Goal: Task Accomplishment & Management: Complete application form

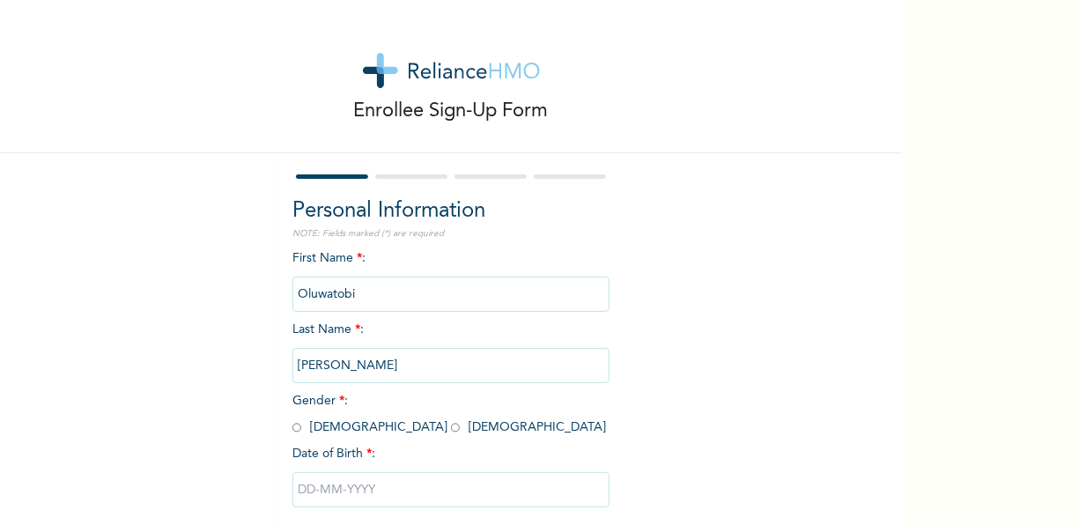
click at [365, 296] on input "Oluwatobi" at bounding box center [451, 294] width 317 height 35
click at [353, 288] on input "Oluwatobi" at bounding box center [451, 294] width 317 height 35
click at [451, 426] on input "radio" at bounding box center [455, 427] width 9 height 17
radio input "true"
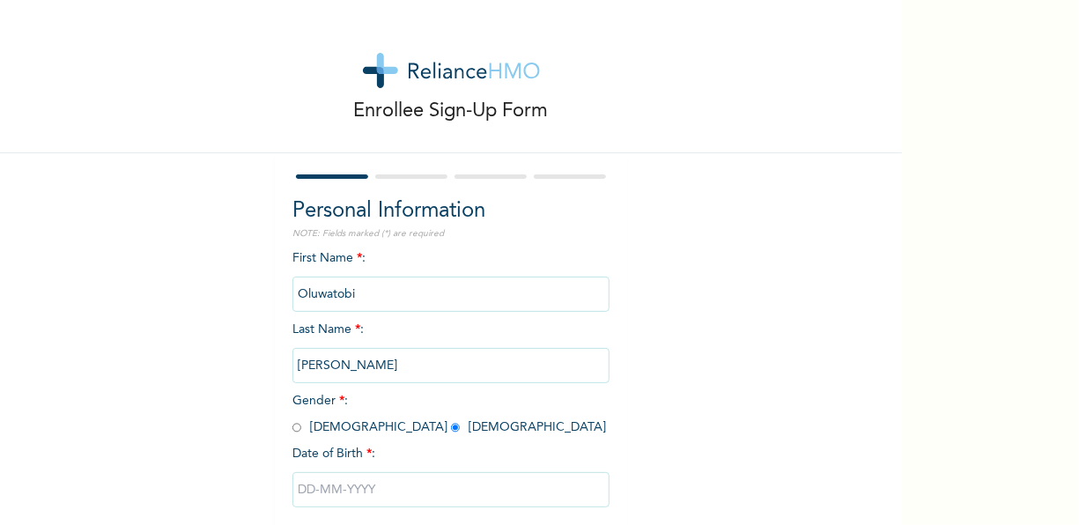
click at [391, 291] on input "Oluwatobi" at bounding box center [451, 294] width 317 height 35
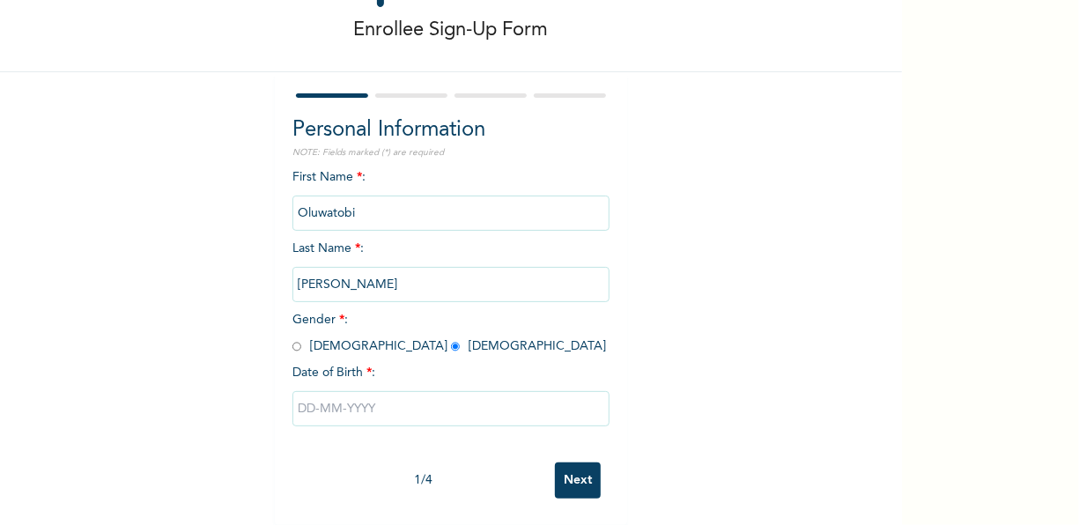
click at [343, 393] on input "text" at bounding box center [451, 408] width 317 height 35
select select "8"
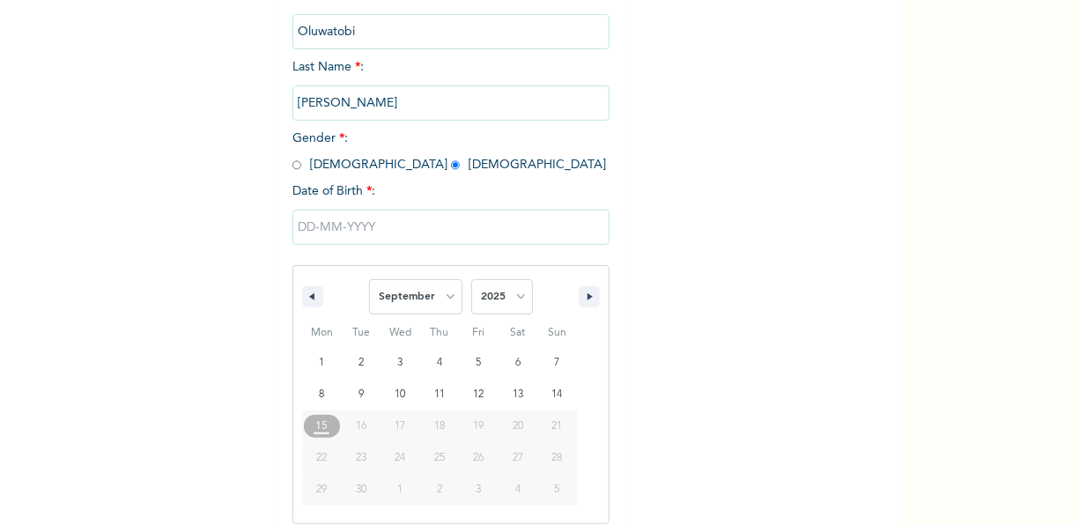
scroll to position [277, 0]
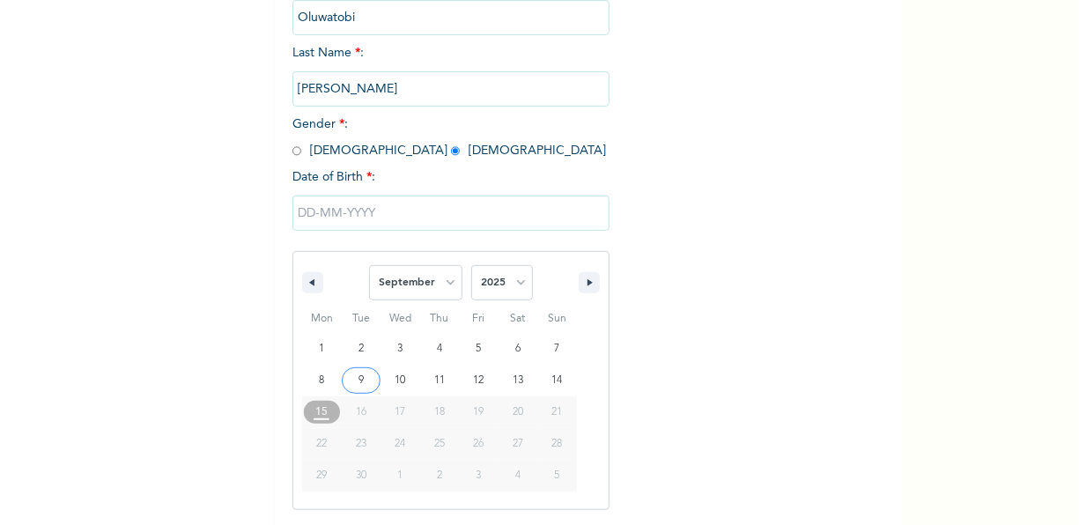
type input "[DATE]"
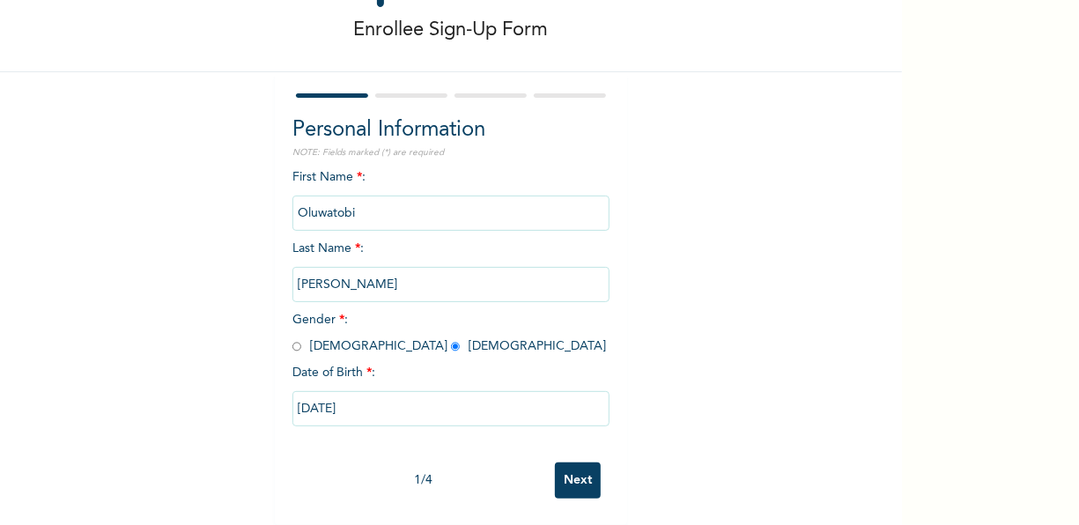
scroll to position [97, 0]
click at [370, 402] on input "[DATE]" at bounding box center [451, 408] width 317 height 35
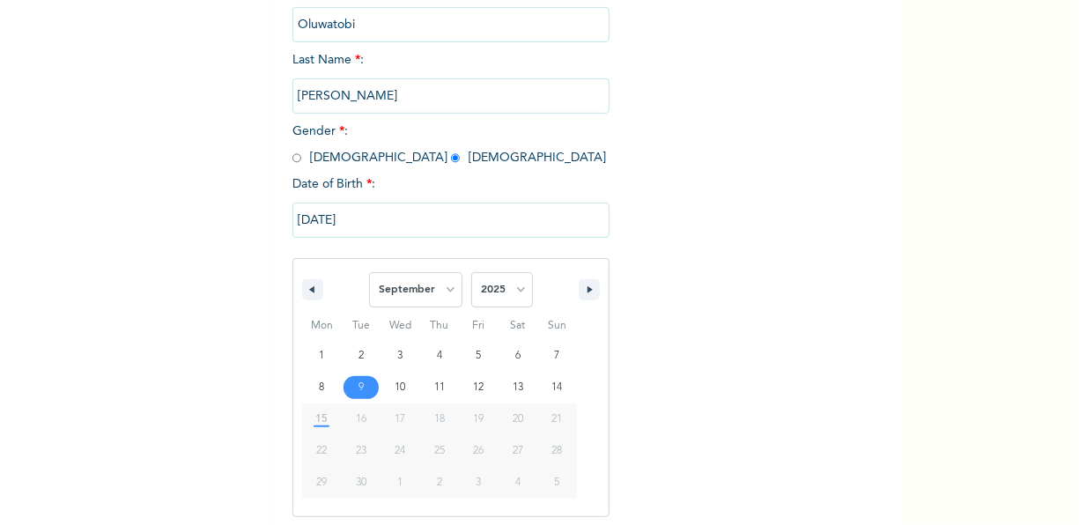
scroll to position [277, 0]
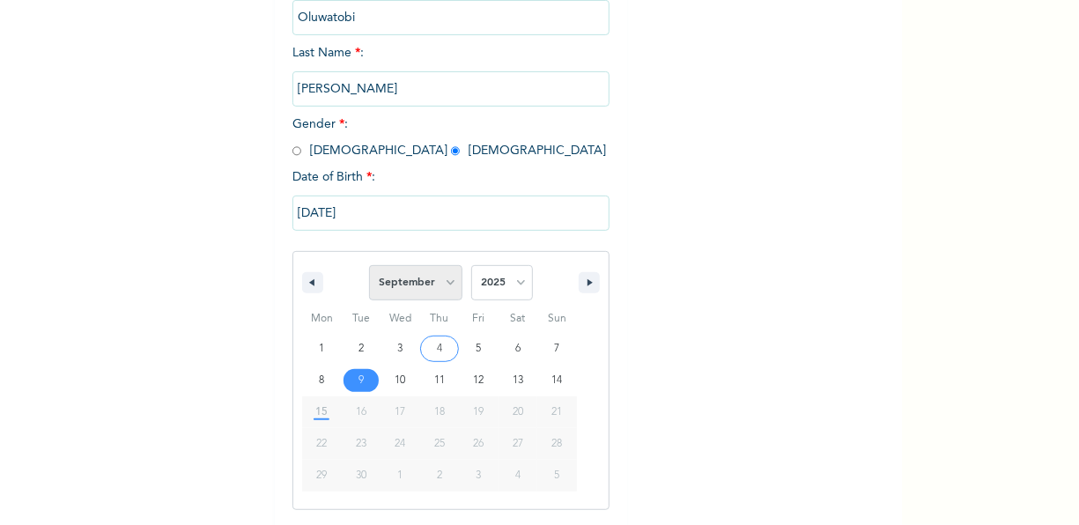
click at [442, 284] on select "January February March April May June July August September October November De…" at bounding box center [415, 282] width 93 height 35
click at [369, 267] on select "January February March April May June July August September October November De…" at bounding box center [415, 282] width 93 height 35
select select "8"
click at [515, 284] on select "2025 2024 2023 2022 2021 2020 2019 2018 2017 2016 2015 2014 2013 2012 2011 2010…" at bounding box center [502, 282] width 62 height 35
select select "1995"
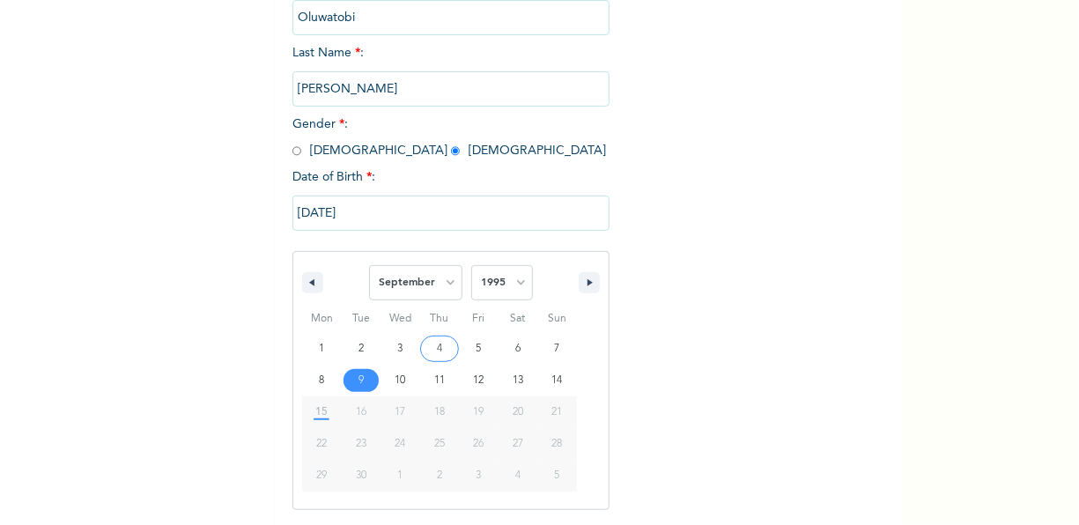
click at [471, 267] on select "2025 2024 2023 2022 2021 2020 2019 2018 2017 2016 2015 2014 2013 2012 2011 2010…" at bounding box center [502, 282] width 62 height 35
click at [427, 219] on input "[DATE]" at bounding box center [451, 213] width 317 height 35
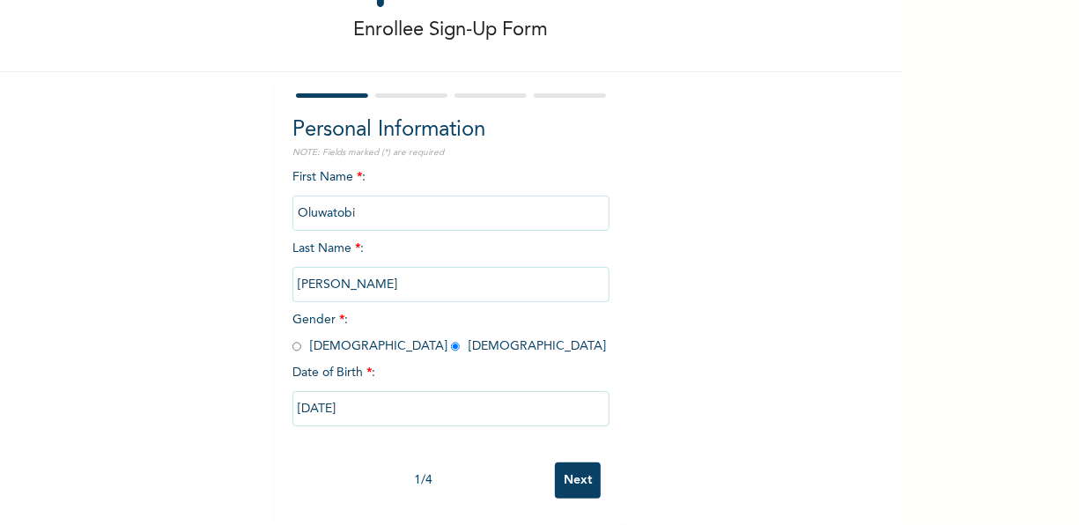
click at [573, 467] on input "Next" at bounding box center [578, 481] width 46 height 36
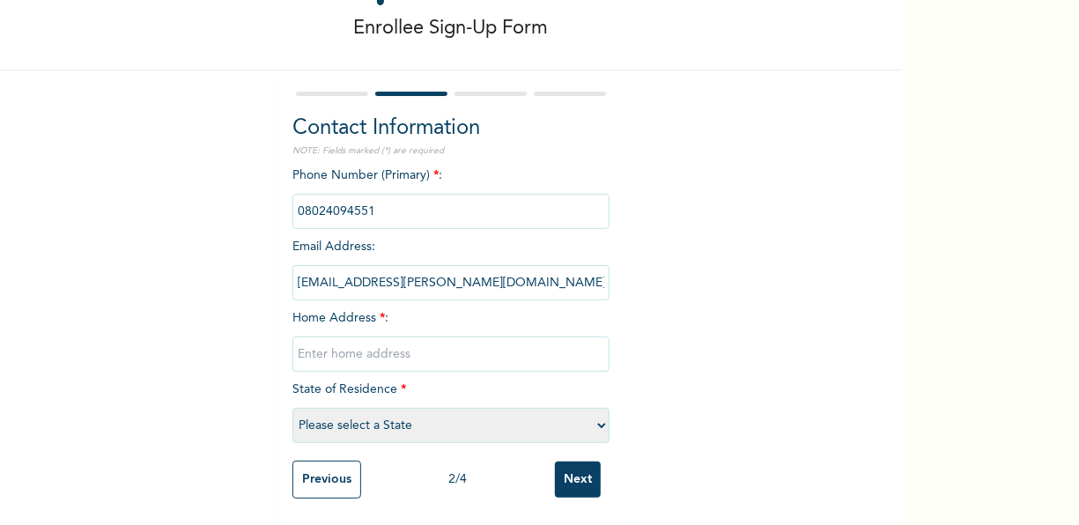
click at [420, 345] on input "text" at bounding box center [451, 354] width 317 height 35
type input "Plot 14, block 11, upper Adetokun idi-osan way. ologuneru ibadan."
click at [598, 411] on select "Please select a State [PERSON_NAME] (FCT) [PERSON_NAME] Ibom [GEOGRAPHIC_DATA] …" at bounding box center [451, 425] width 317 height 35
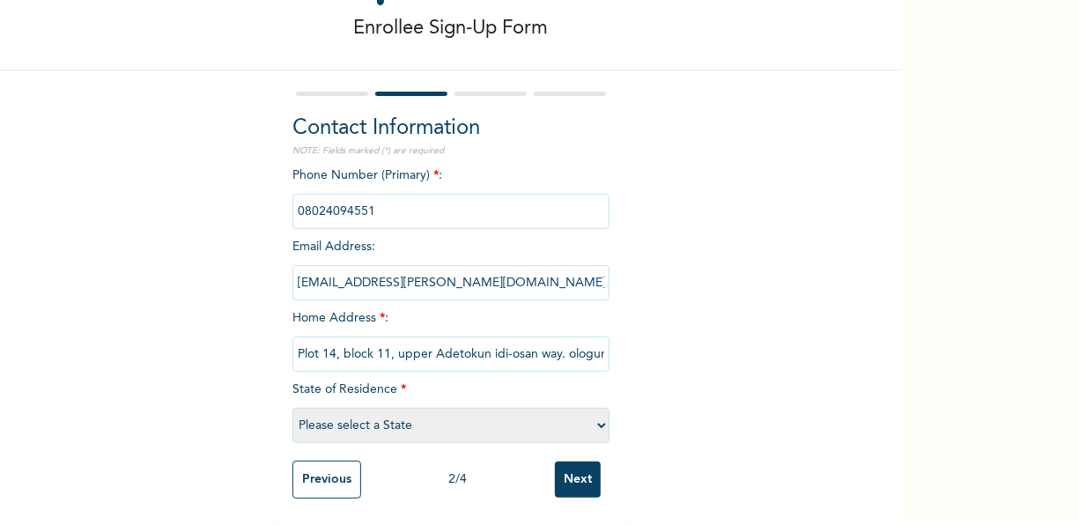
select select "31"
click at [293, 408] on select "Please select a State [PERSON_NAME] (FCT) [PERSON_NAME] Ibom [GEOGRAPHIC_DATA] …" at bounding box center [451, 425] width 317 height 35
click at [568, 472] on input "Next" at bounding box center [578, 480] width 46 height 36
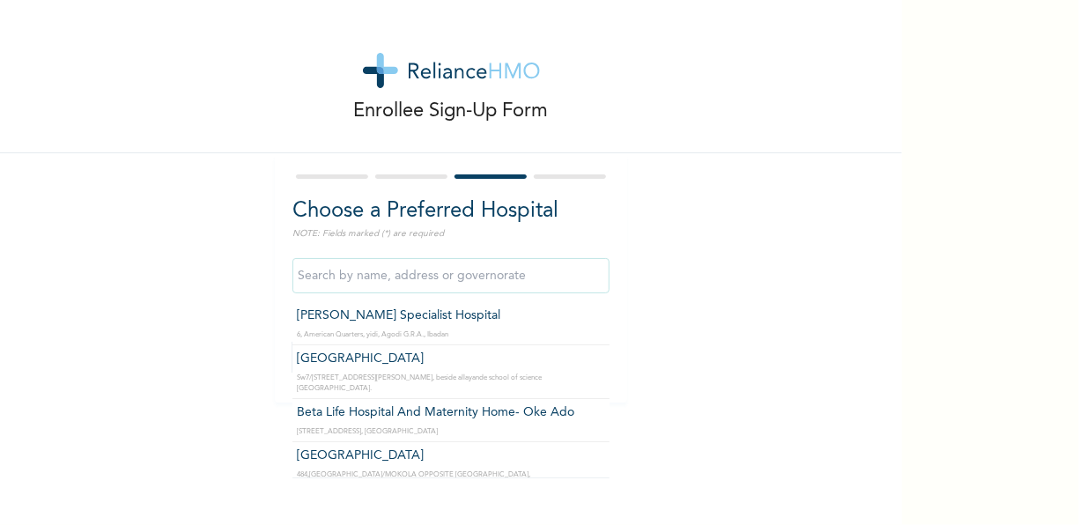
click at [480, 269] on input "text" at bounding box center [451, 275] width 317 height 35
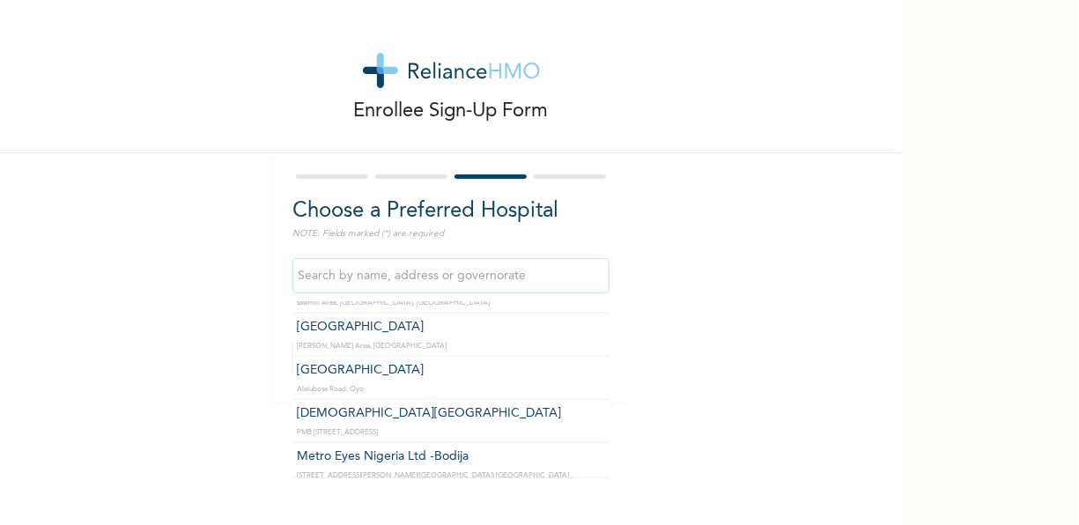
scroll to position [811, 0]
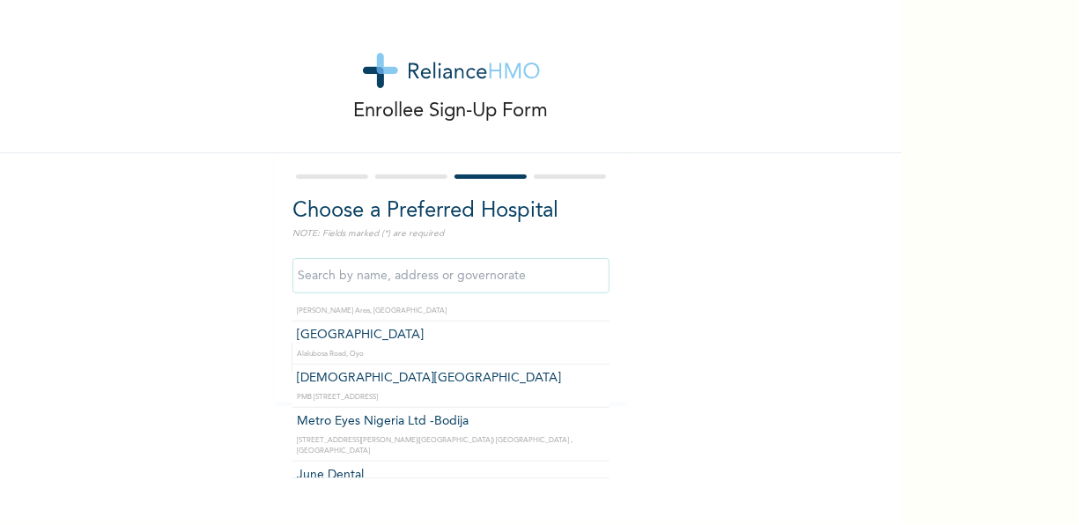
type input "Metro Eyes Nigeria Ltd -Bodija"
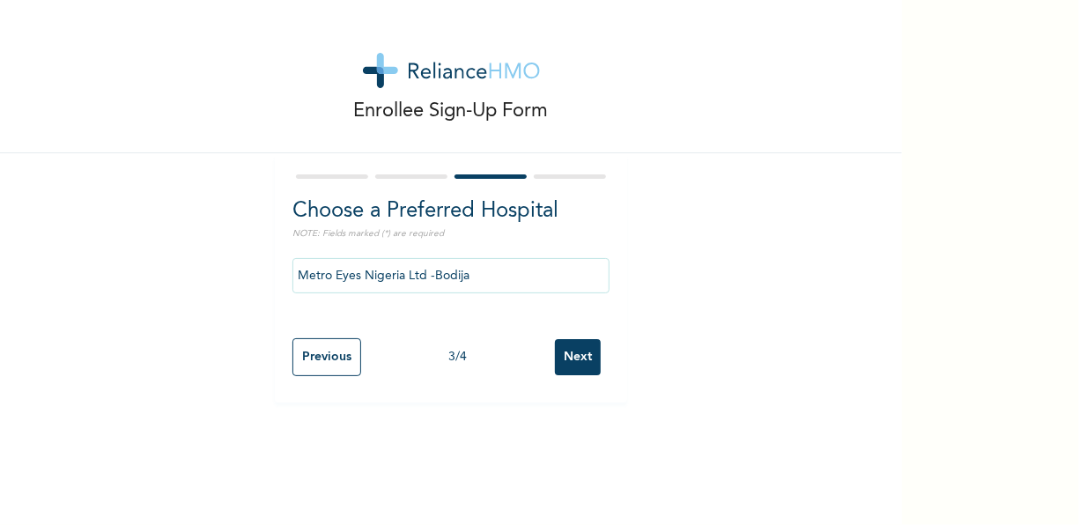
click at [580, 354] on input "Next" at bounding box center [578, 357] width 46 height 36
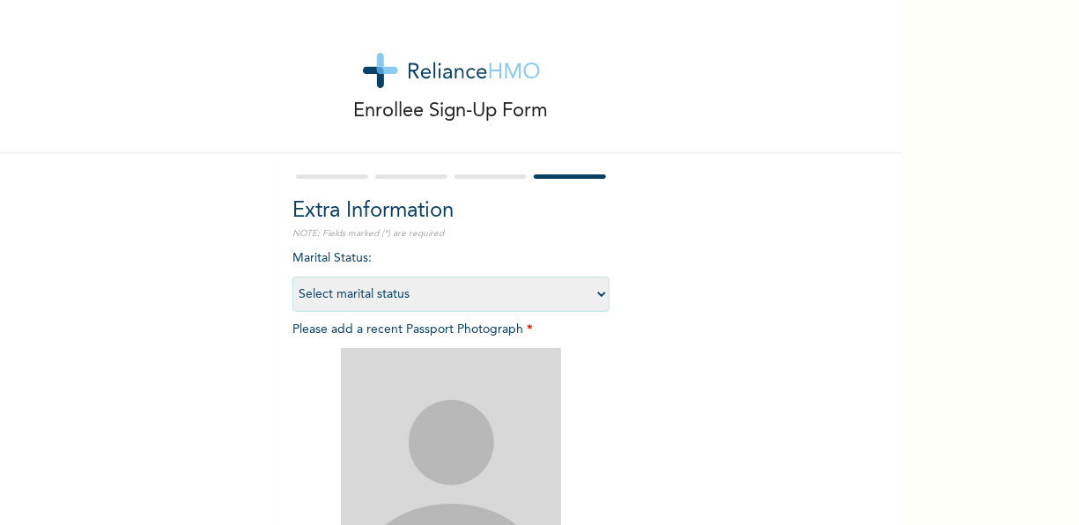
click at [595, 293] on select "Select marital status [DEMOGRAPHIC_DATA] Married [DEMOGRAPHIC_DATA] Widow/[DEMO…" at bounding box center [451, 294] width 317 height 35
click at [293, 277] on select "Select marital status [DEMOGRAPHIC_DATA] Married [DEMOGRAPHIC_DATA] Widow/[DEMO…" at bounding box center [451, 294] width 317 height 35
select select "1"
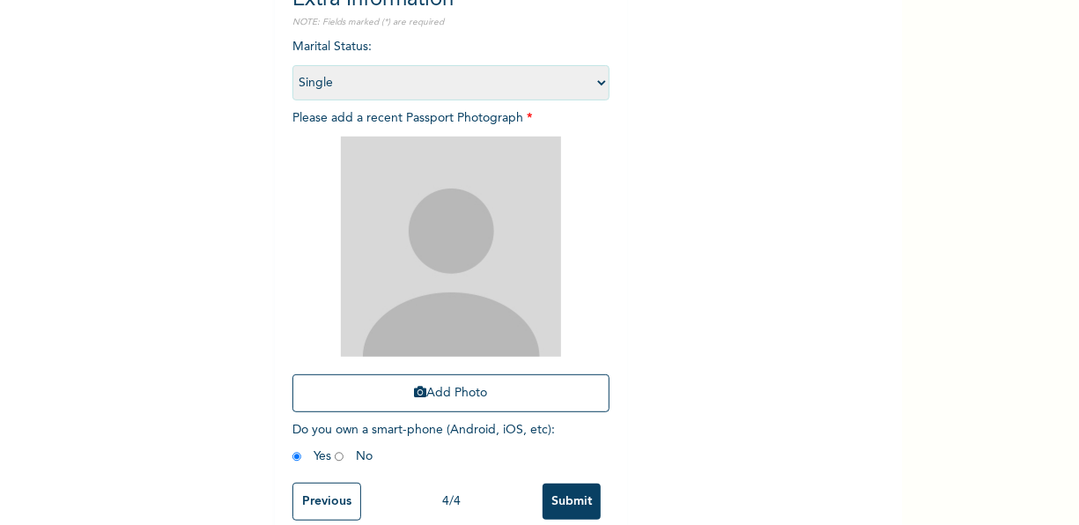
scroll to position [247, 0]
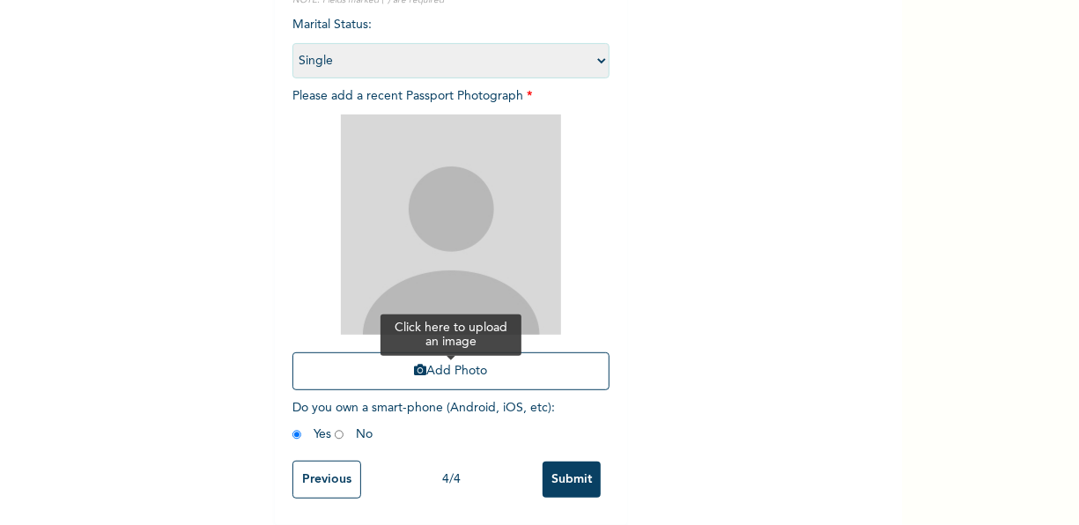
click at [441, 355] on button "Add Photo" at bounding box center [451, 371] width 317 height 38
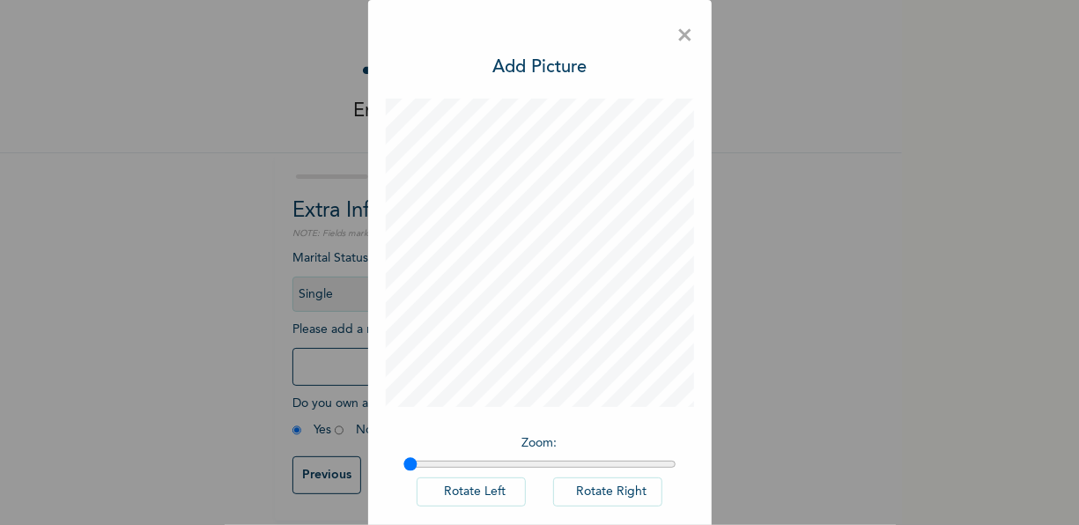
click at [426, 471] on div "Zoom : Rotate Left Rotate Right" at bounding box center [540, 480] width 308 height 108
type input "1.13"
click at [436, 463] on input "range" at bounding box center [540, 464] width 273 height 14
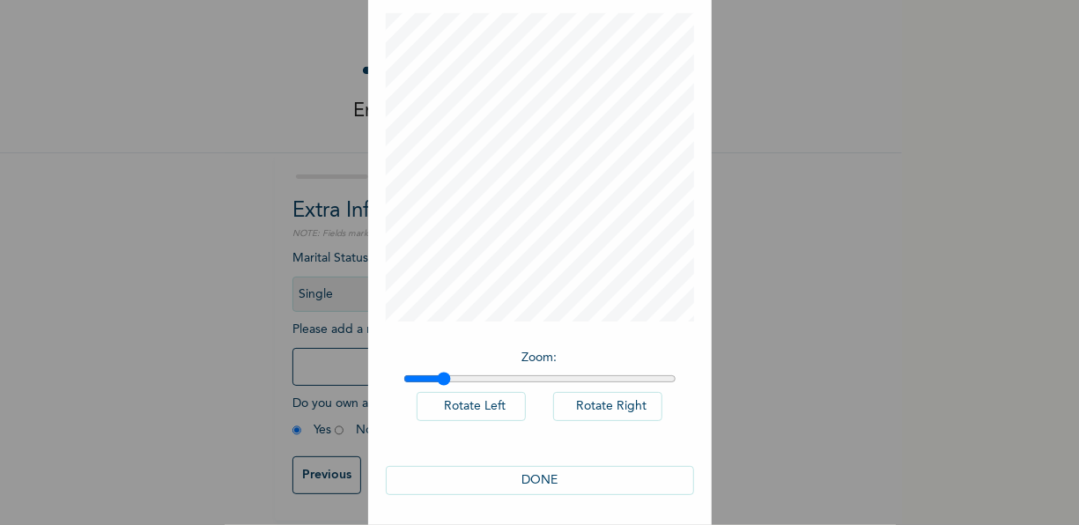
scroll to position [89, 0]
click at [646, 481] on button "DONE" at bounding box center [540, 477] width 308 height 29
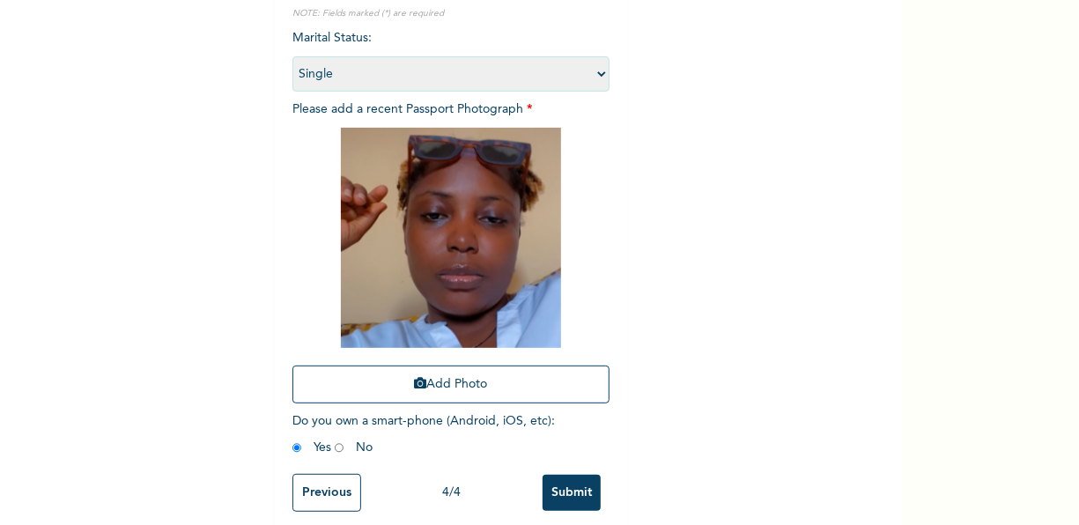
scroll to position [248, 0]
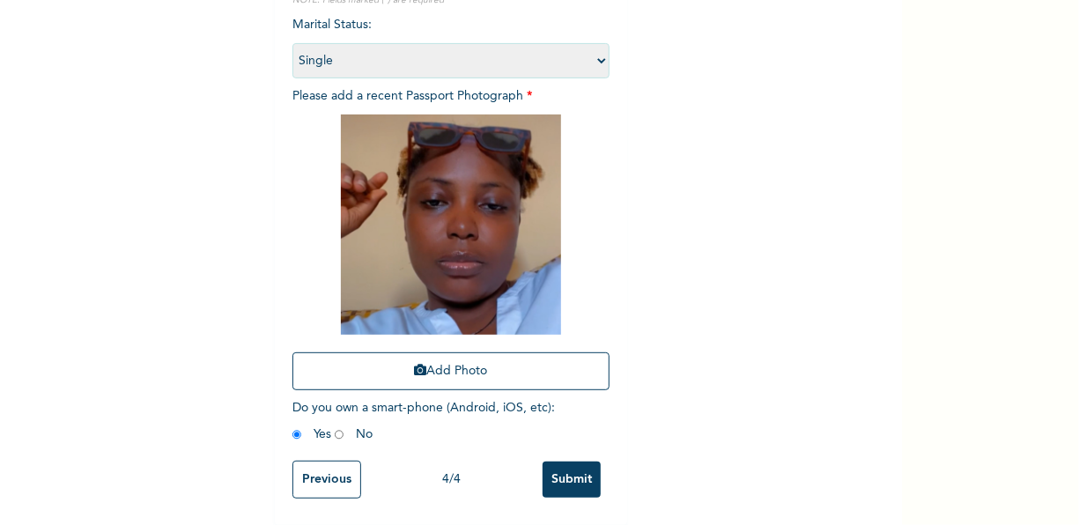
click at [574, 472] on input "Submit" at bounding box center [572, 480] width 58 height 36
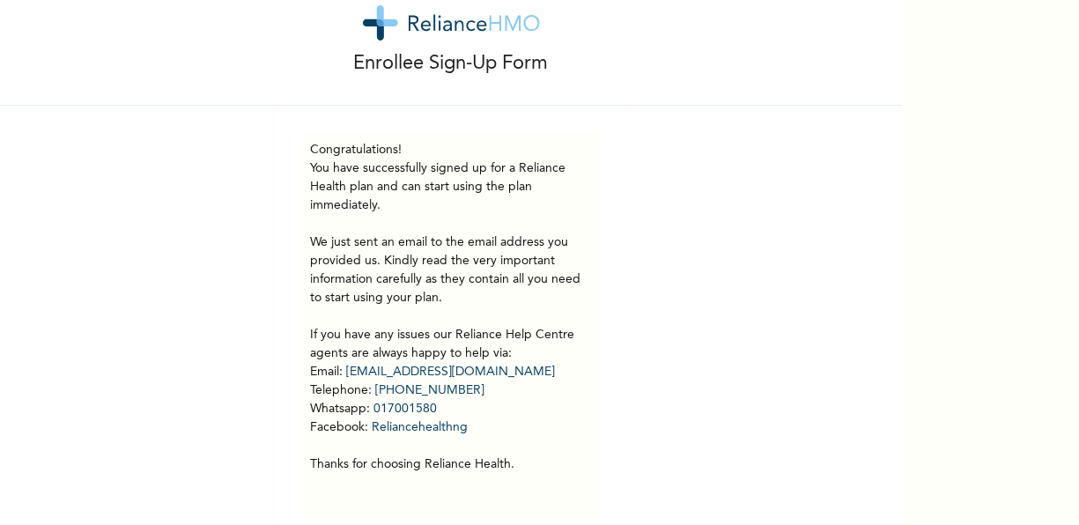
scroll to position [82, 0]
